Goal: Find specific page/section: Find specific page/section

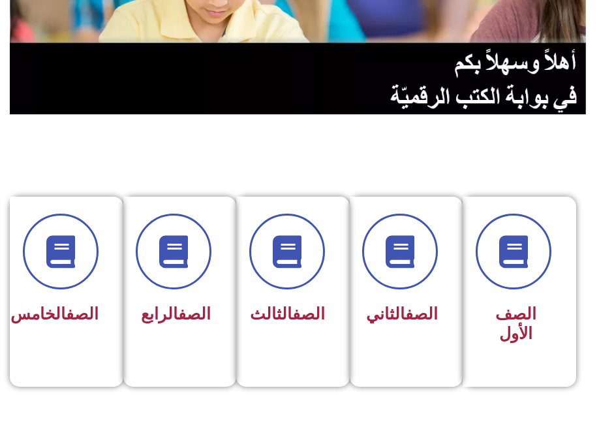
scroll to position [251, 0]
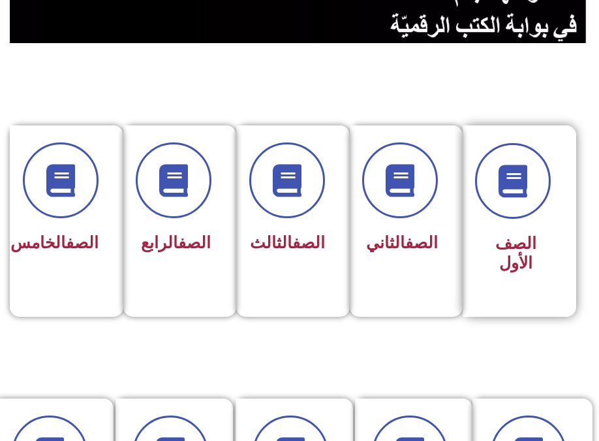
click at [517, 240] on span "الصف الأول" at bounding box center [515, 253] width 41 height 39
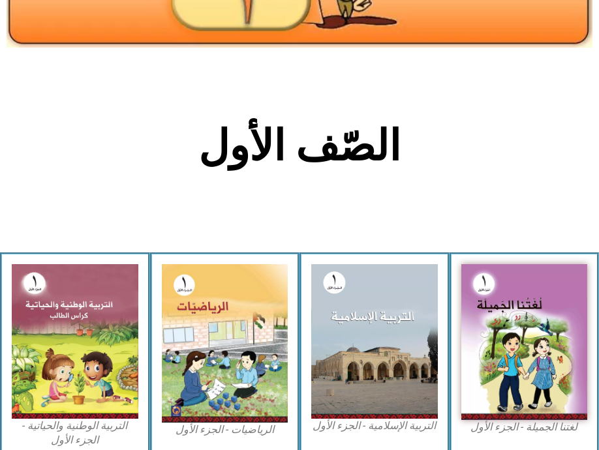
scroll to position [234, 0]
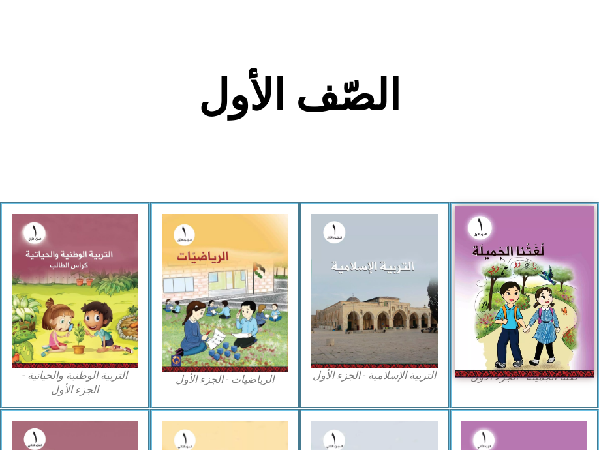
click at [535, 276] on img at bounding box center [524, 292] width 139 height 172
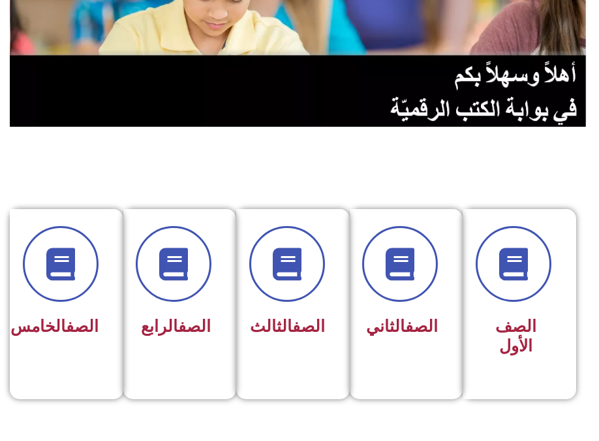
scroll to position [180, 0]
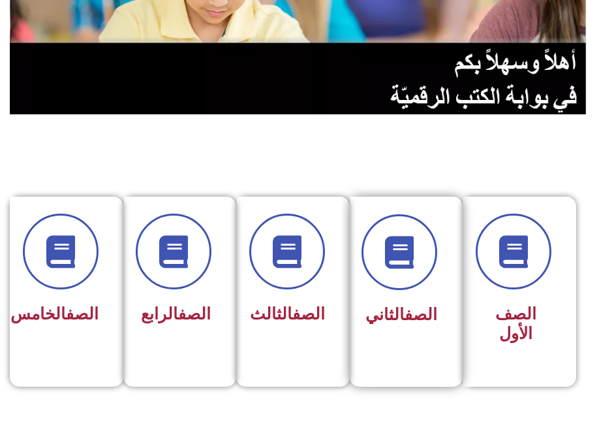
click at [421, 306] on link "الصف" at bounding box center [421, 314] width 33 height 19
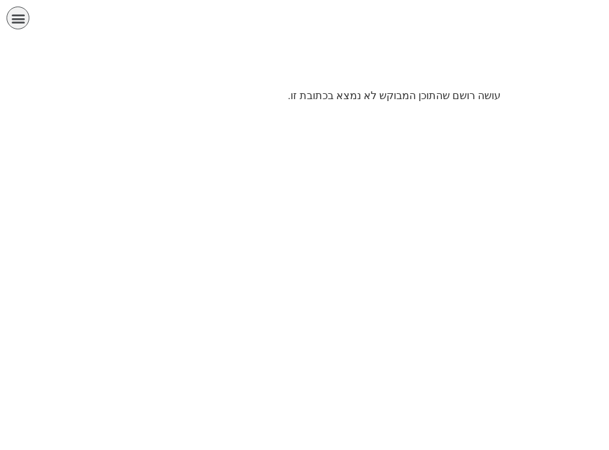
click at [418, 99] on p "עושה רושם שהתוכן המבוקש לא נמצא בכתובת זו." at bounding box center [305, 96] width 392 height 16
click at [22, 23] on icon "כפתור פתיחת תפריט" at bounding box center [18, 18] width 14 height 14
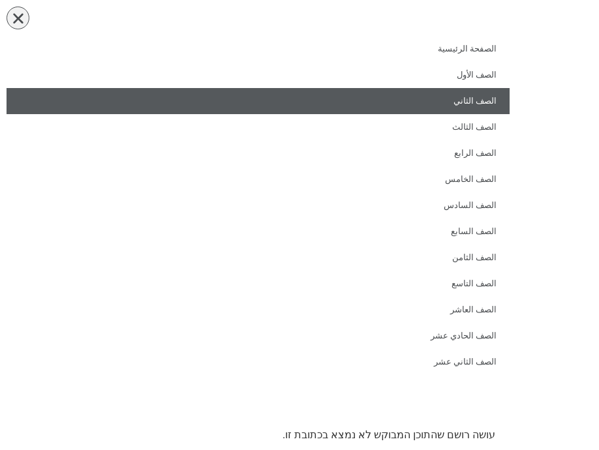
click at [456, 102] on link "الصف الثاني" at bounding box center [258, 101] width 503 height 26
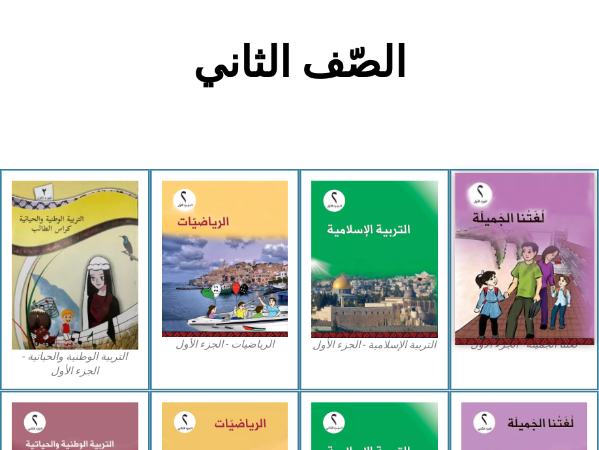
scroll to position [268, 0]
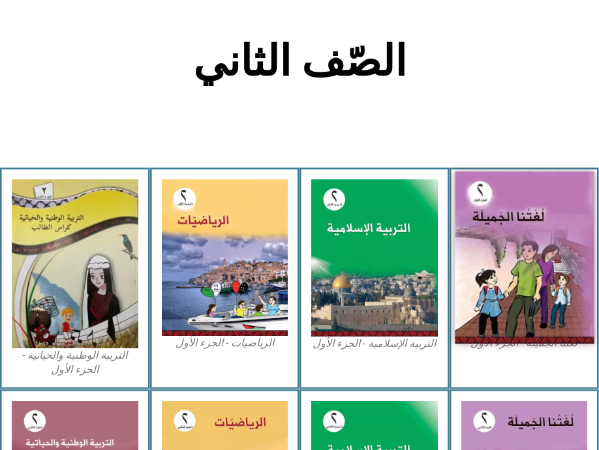
click at [547, 277] on img at bounding box center [524, 258] width 139 height 172
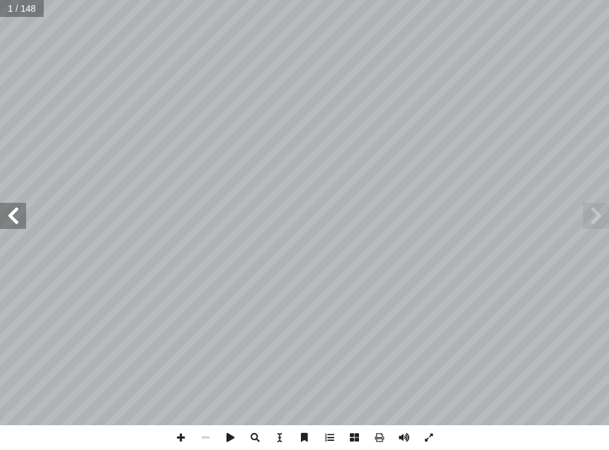
click at [586, 221] on span at bounding box center [596, 216] width 26 height 26
click at [595, 216] on span at bounding box center [596, 216] width 26 height 26
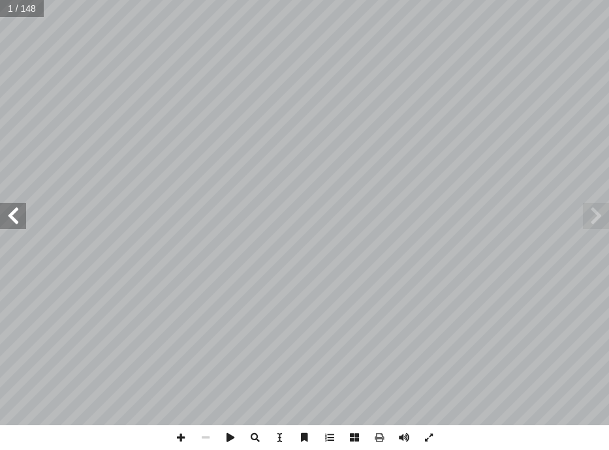
click at [595, 216] on span at bounding box center [596, 216] width 26 height 26
click at [595, 217] on span at bounding box center [596, 216] width 26 height 26
click at [18, 218] on span at bounding box center [13, 216] width 26 height 26
click at [18, 217] on span at bounding box center [13, 216] width 26 height 26
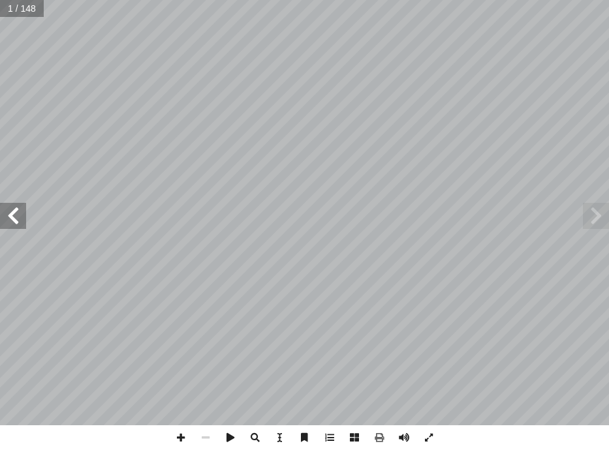
click at [18, 217] on span at bounding box center [13, 216] width 26 height 26
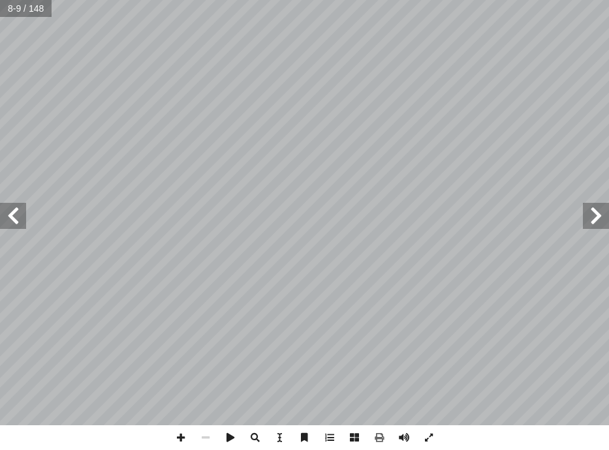
click at [18, 217] on span at bounding box center [13, 216] width 26 height 26
click at [594, 215] on span at bounding box center [596, 216] width 26 height 26
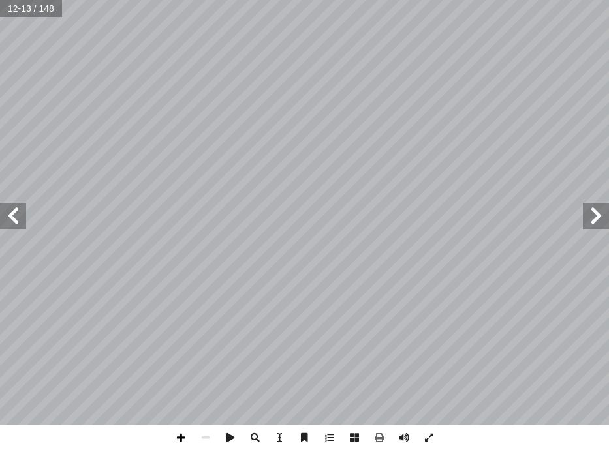
click at [180, 437] on span at bounding box center [180, 438] width 25 height 25
click at [595, 217] on span at bounding box center [596, 216] width 26 height 26
click at [23, 212] on span at bounding box center [13, 216] width 26 height 26
click at [355, 88] on html "الصفحة الرئيسية الصف الأول الصف الثاني الصف الثالث الصف الرابع الصف الخامس الصف…" at bounding box center [304, 44] width 609 height 88
click at [207, 441] on span at bounding box center [205, 438] width 25 height 25
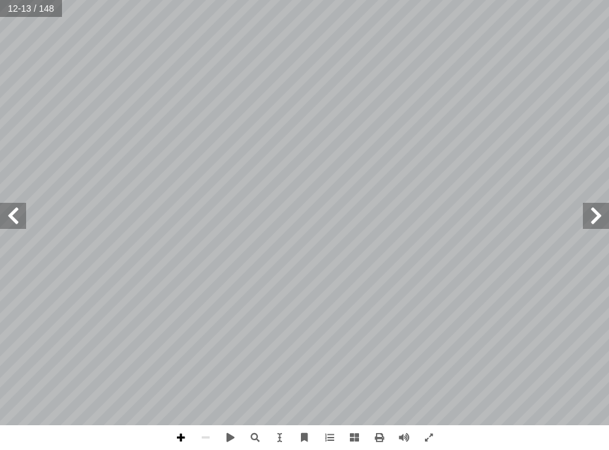
click at [177, 433] on span at bounding box center [180, 438] width 25 height 25
click at [294, 434] on div "٨ ُ .( ِ ه ِ يق ِ د َ ص– ِ ه ِ ت َ د ِ ال َ و– ِ ه ِ د ِ ال َ )و َ ع َ م ُ د َ …" at bounding box center [304, 225] width 609 height 450
click at [14, 217] on span at bounding box center [13, 216] width 26 height 26
click at [202, 439] on span at bounding box center [205, 438] width 25 height 25
click at [8, 219] on span at bounding box center [13, 216] width 26 height 26
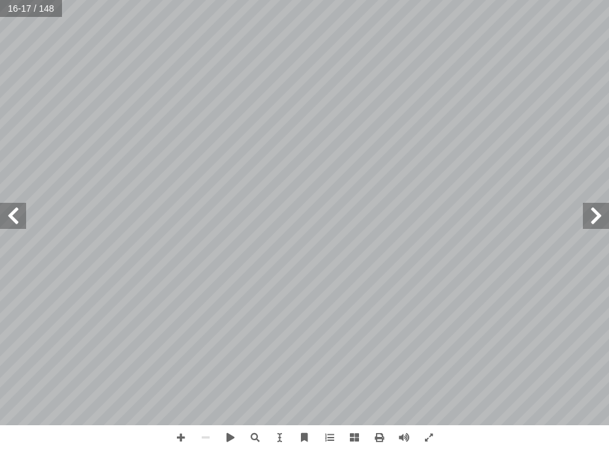
click at [593, 215] on span at bounding box center [596, 216] width 26 height 26
drag, startPoint x: 593, startPoint y: 215, endPoint x: 585, endPoint y: 219, distance: 9.3
click at [593, 215] on span at bounding box center [596, 216] width 26 height 26
click at [180, 444] on span at bounding box center [180, 438] width 25 height 25
drag, startPoint x: -3, startPoint y: 452, endPoint x: 5, endPoint y: 452, distance: 7.8
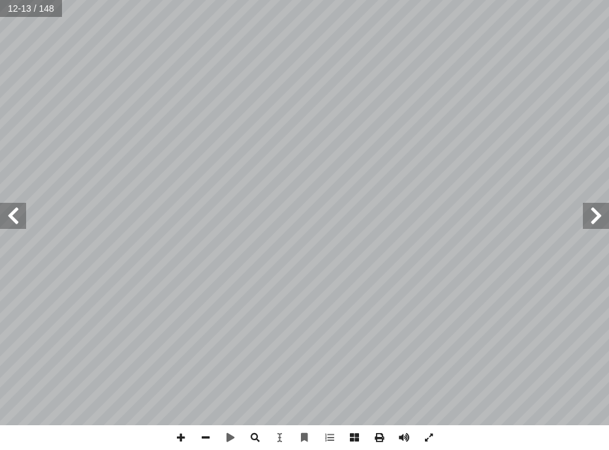
click at [5, 88] on html "الصفحة الرئيسية الصف الأول الصف الثاني الصف الثالث الصف الرابع الصف الخامس الصف…" at bounding box center [304, 44] width 609 height 88
click at [0, 88] on html "الصفحة الرئيسية الصف الأول الصف الثاني الصف الثالث الصف الرابع الصف الخامس الصف…" at bounding box center [304, 44] width 609 height 88
